Goal: Task Accomplishment & Management: Manage account settings

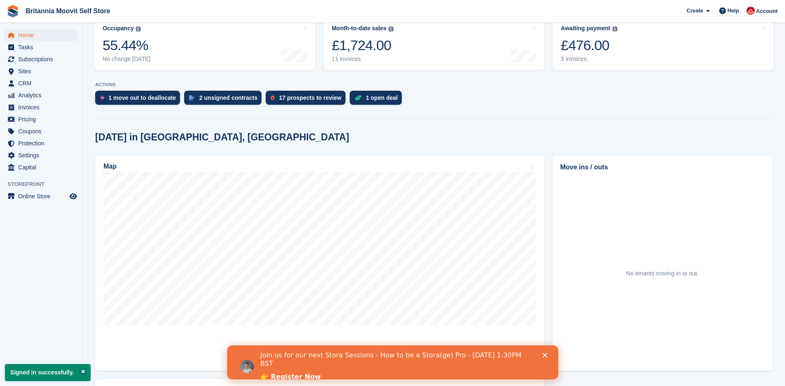
scroll to position [120, 0]
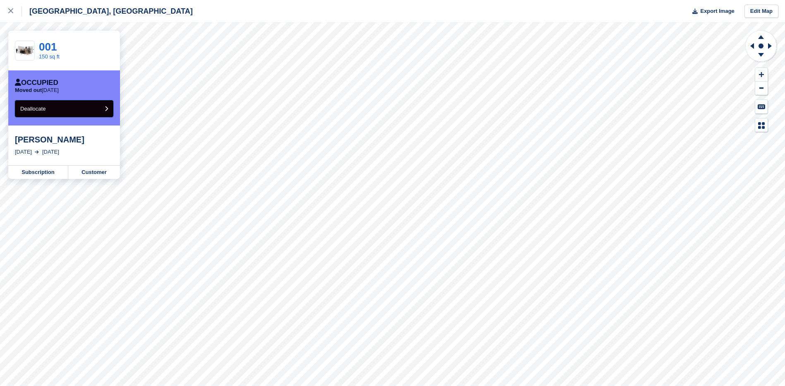
click at [110, 109] on button "Deallocate" at bounding box center [64, 108] width 98 height 17
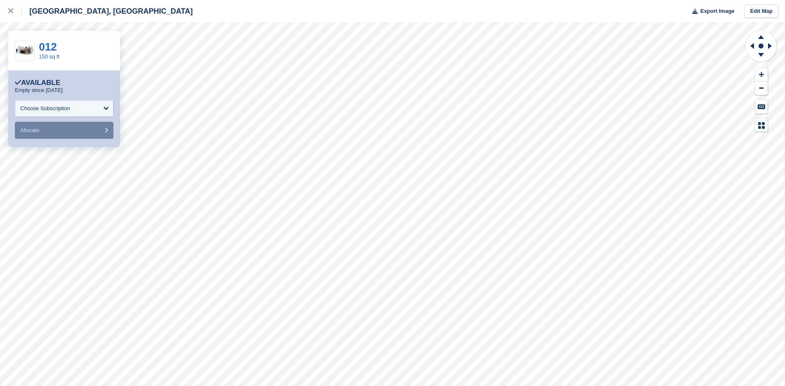
click at [0, 219] on html "**********" at bounding box center [392, 193] width 785 height 386
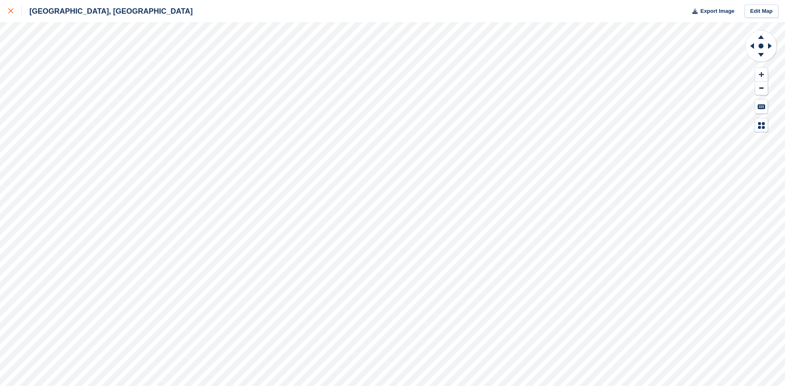
click at [10, 14] on div at bounding box center [15, 11] width 14 height 10
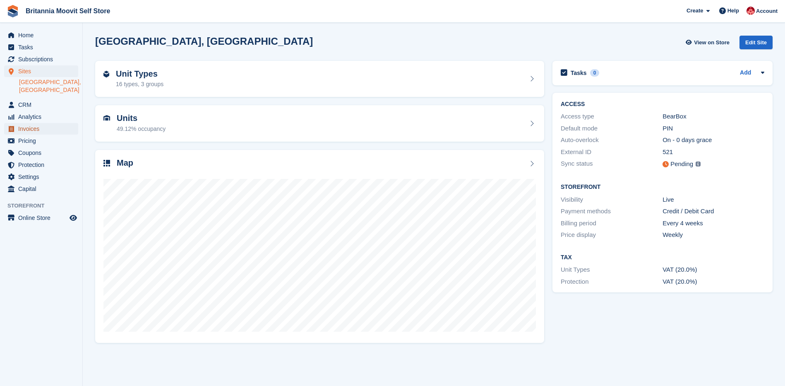
click at [27, 123] on span "Invoices" at bounding box center [43, 129] width 50 height 12
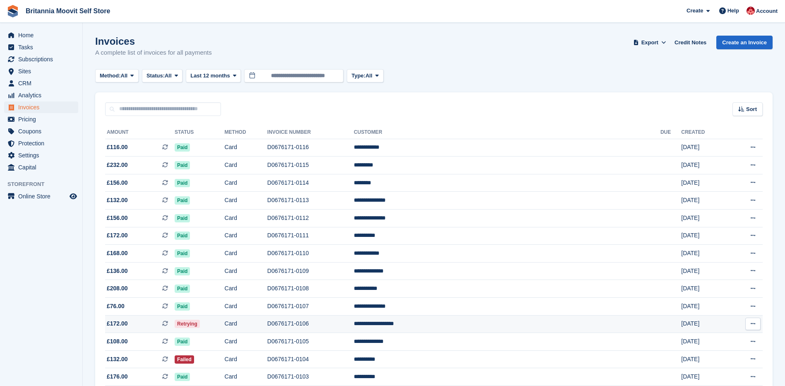
click at [354, 326] on td "D0676171-0106" at bounding box center [310, 324] width 86 height 18
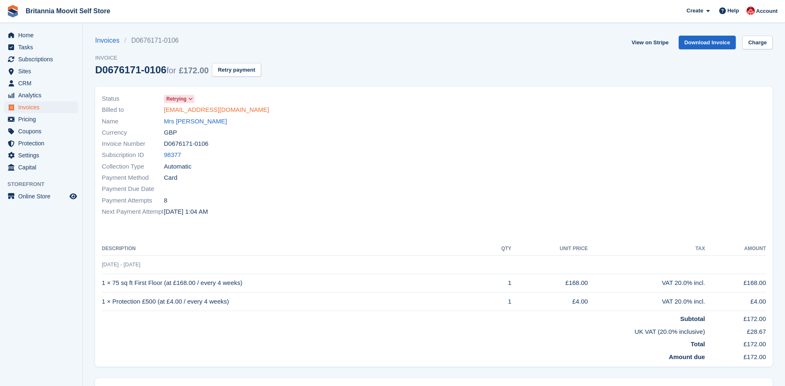
click at [208, 108] on link "[EMAIL_ADDRESS][DOMAIN_NAME]" at bounding box center [216, 110] width 105 height 10
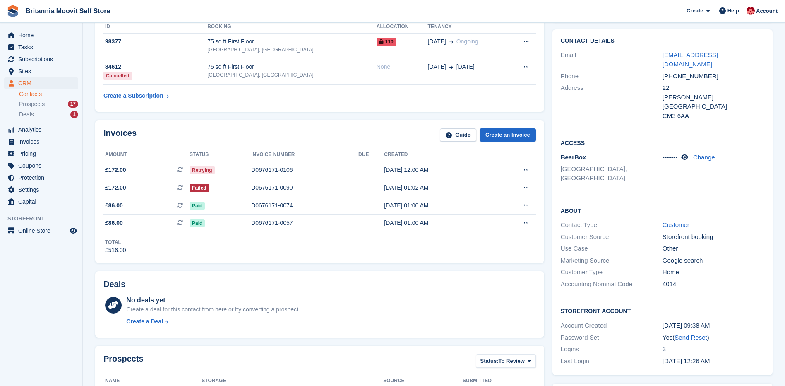
scroll to position [67, 0]
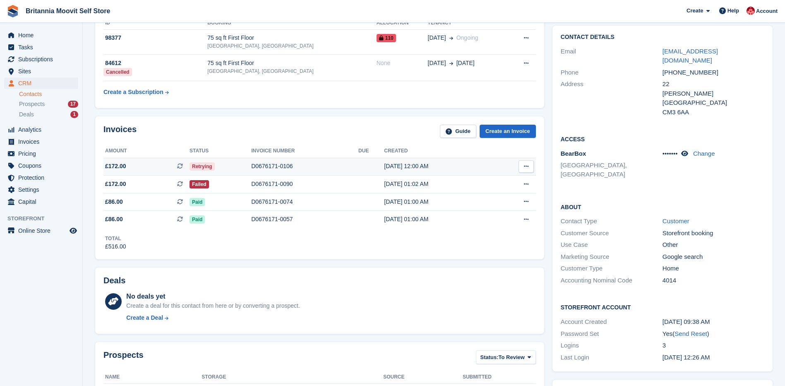
click at [284, 166] on div "D0676171-0106" at bounding box center [304, 166] width 107 height 9
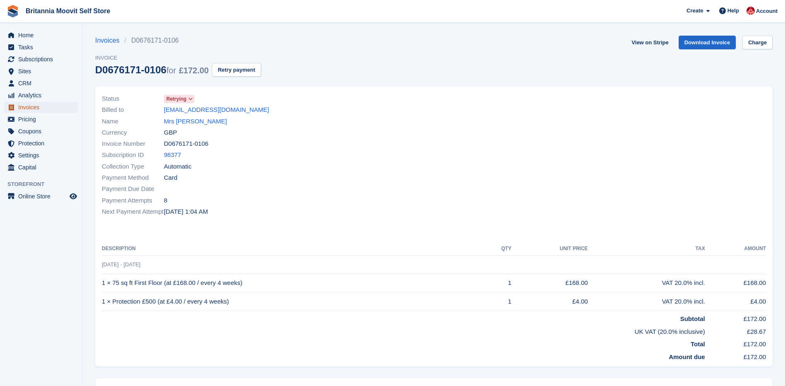
click at [26, 105] on span "Invoices" at bounding box center [43, 107] width 50 height 12
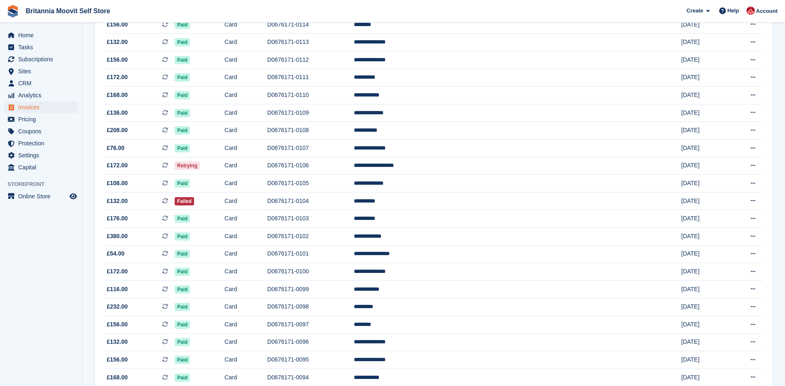
scroll to position [161, 0]
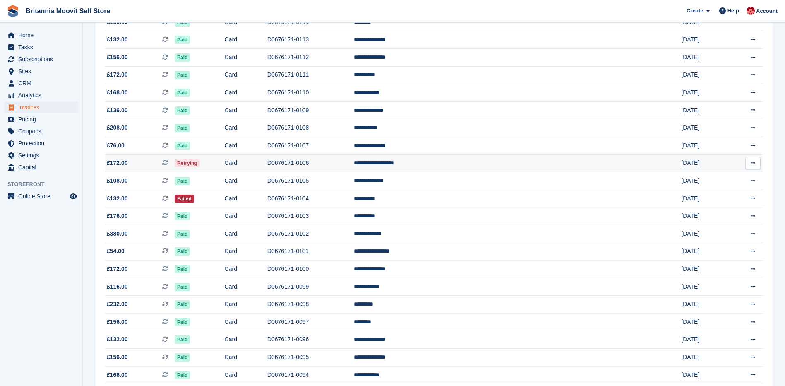
click at [510, 160] on td "**********" at bounding box center [507, 163] width 307 height 18
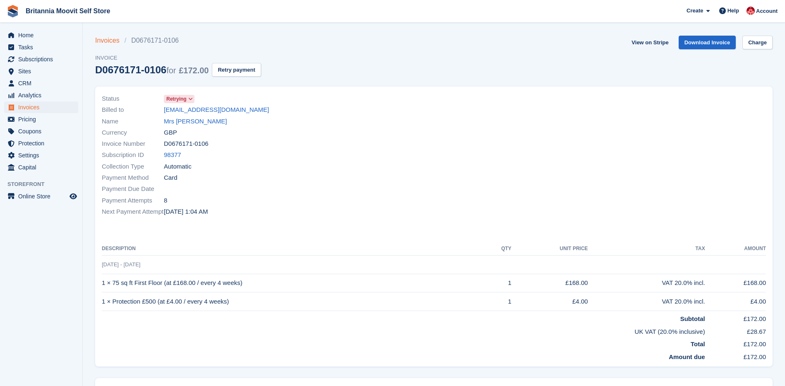
click at [100, 39] on link "Invoices" at bounding box center [109, 41] width 29 height 10
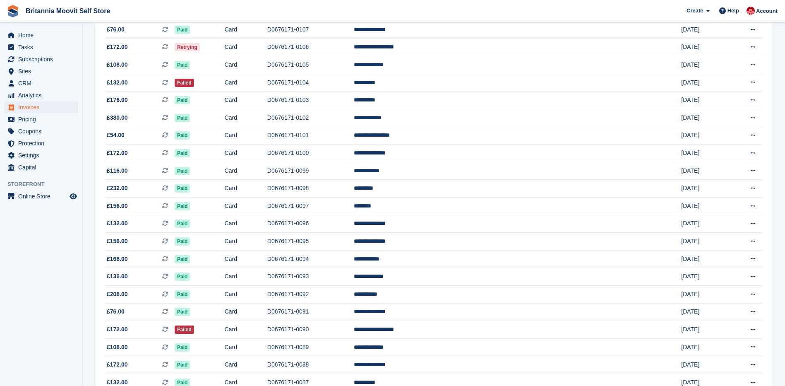
scroll to position [284, 0]
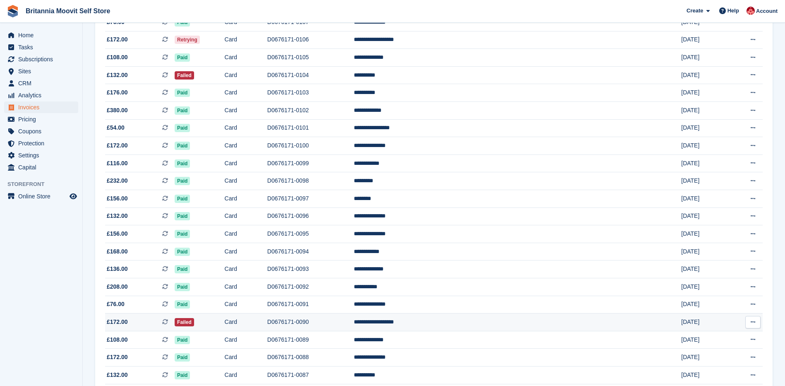
click at [225, 318] on td "Failed" at bounding box center [200, 322] width 50 height 18
